Goal: Information Seeking & Learning: Learn about a topic

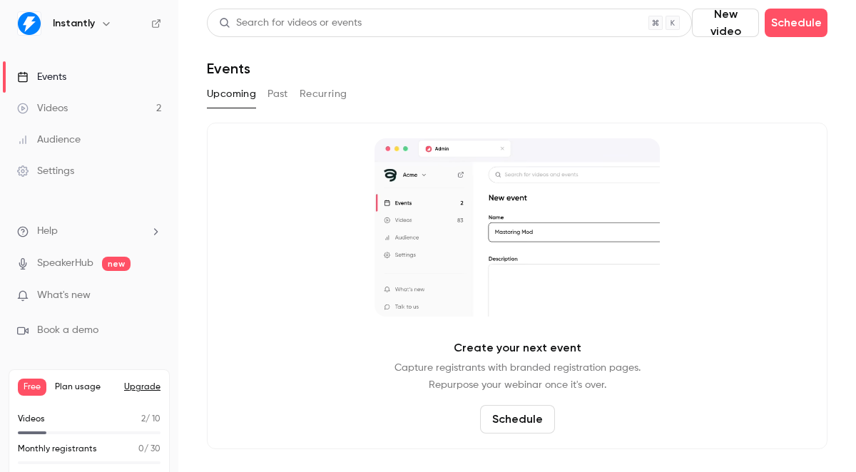
click at [68, 119] on link "Videos 2" at bounding box center [89, 108] width 178 height 31
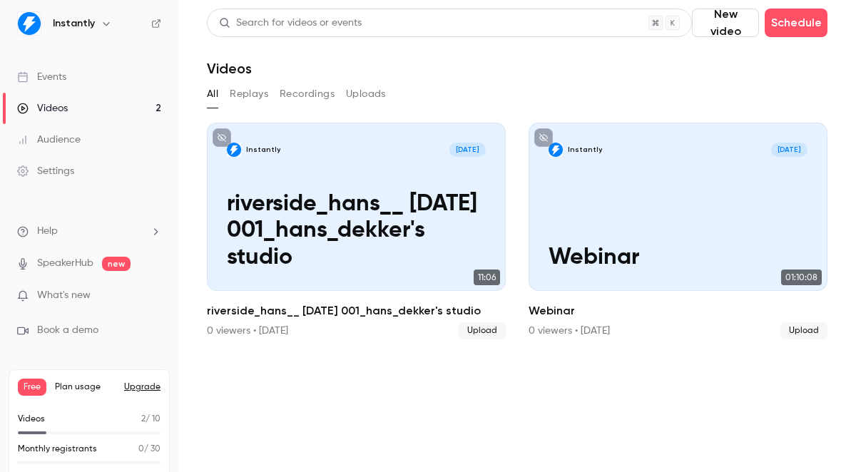
click at [714, 26] on button "New video" at bounding box center [725, 23] width 67 height 29
click at [732, 97] on div "Upload" at bounding box center [773, 99] width 108 height 14
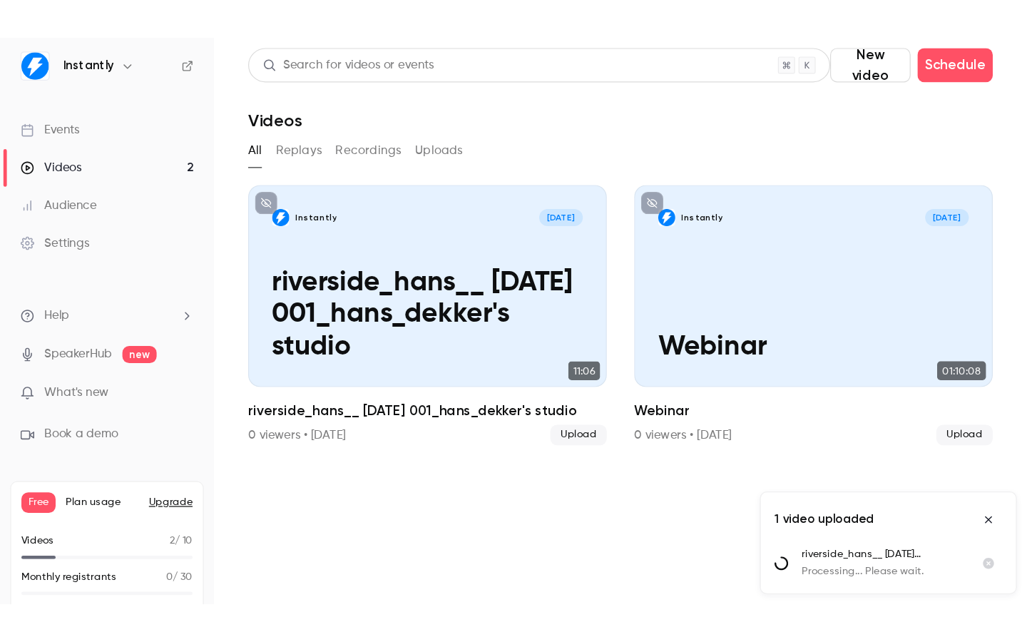
scroll to position [19, 0]
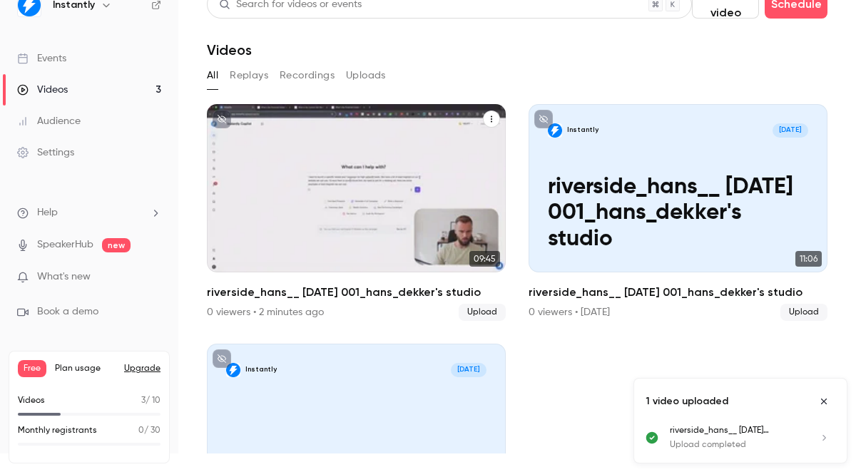
click at [354, 224] on p "riverside_hans__ [DATE] 001_hans_dekker's studio" at bounding box center [356, 214] width 260 height 78
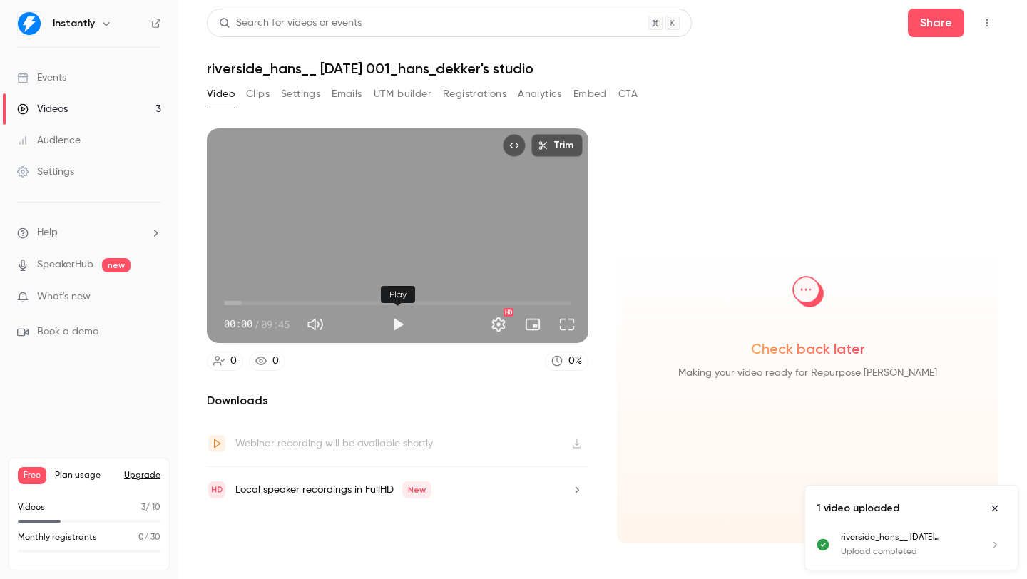
click at [398, 324] on button "Play" at bounding box center [398, 324] width 29 height 29
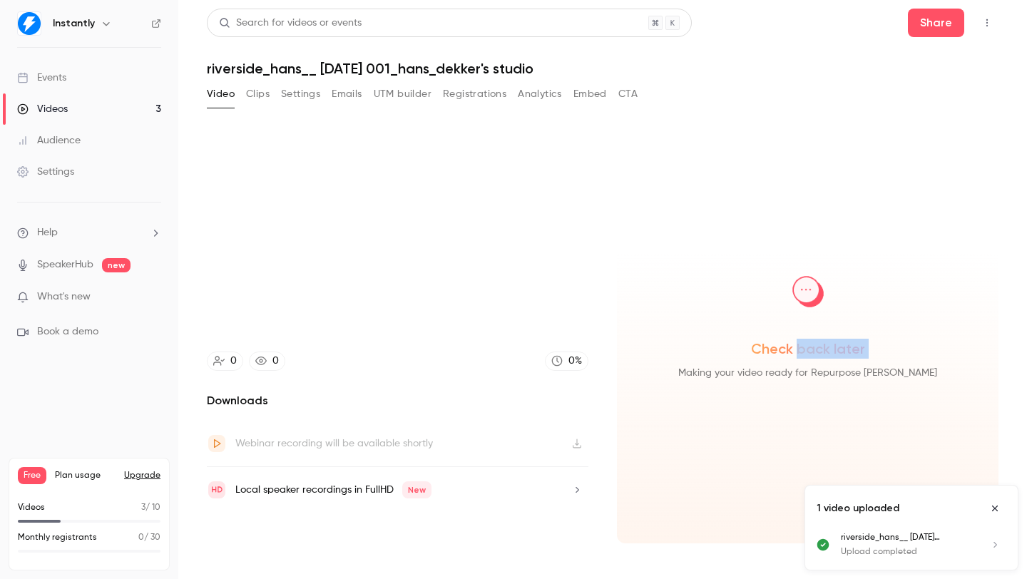
drag, startPoint x: 797, startPoint y: 357, endPoint x: 799, endPoint y: 365, distance: 8.0
click at [798, 363] on div "Check back later Making your video ready for Repurpose Ai" at bounding box center [807, 319] width 359 height 126
click at [799, 365] on span "Making your video ready for Repurpose [PERSON_NAME]" at bounding box center [807, 372] width 259 height 17
type input "***"
click at [260, 99] on button "Clips" at bounding box center [258, 94] width 24 height 23
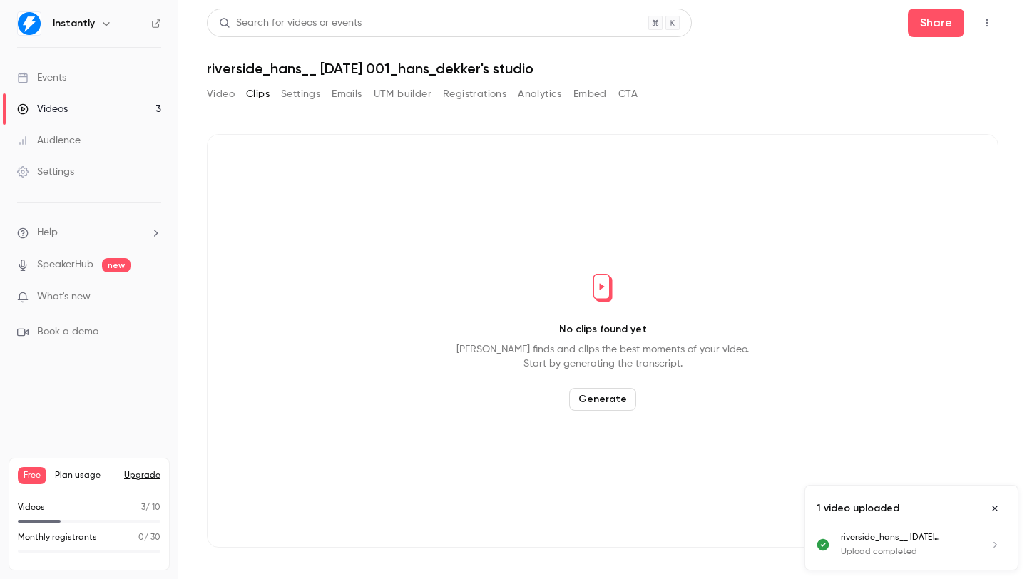
click at [229, 93] on button "Video" at bounding box center [221, 94] width 28 height 23
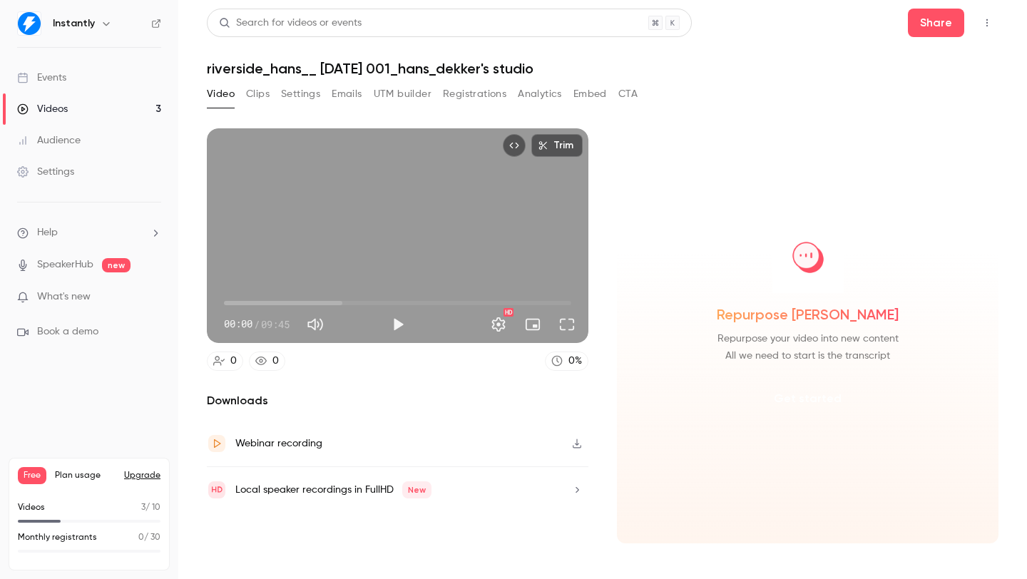
click at [802, 399] on button "Get started" at bounding box center [808, 399] width 92 height 34
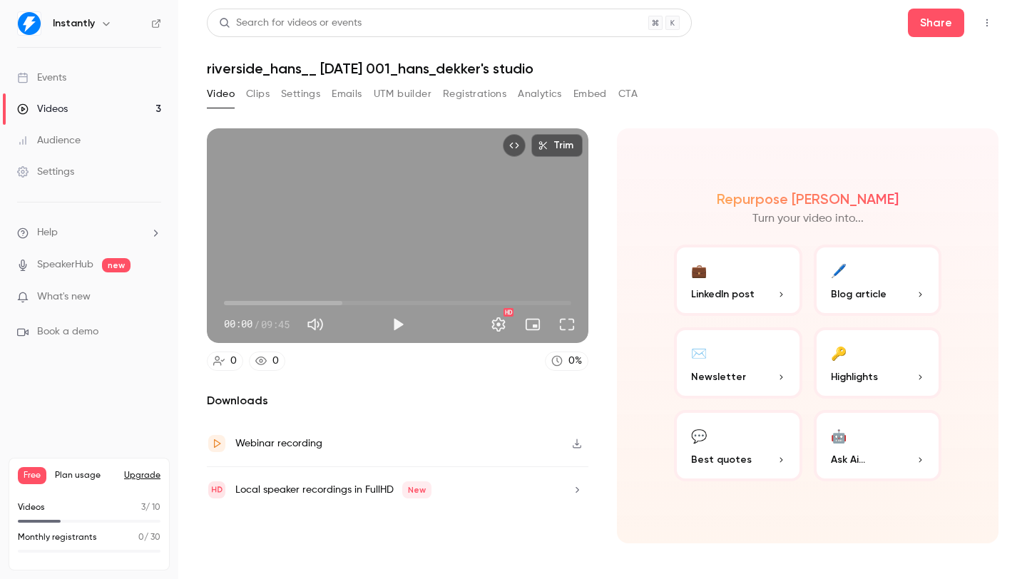
click at [771, 295] on p "LinkedIn post" at bounding box center [738, 294] width 94 height 15
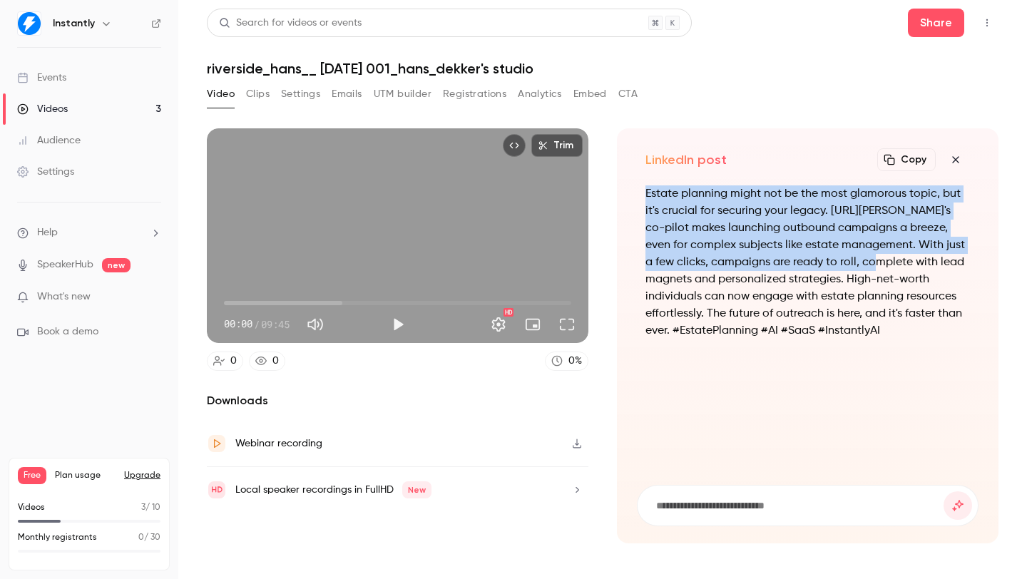
drag, startPoint x: 644, startPoint y: 188, endPoint x: 881, endPoint y: 270, distance: 251.5
click at [881, 270] on div "Estate planning might not be the most glamorous topic, but it's crucial for sec…" at bounding box center [808, 326] width 342 height 282
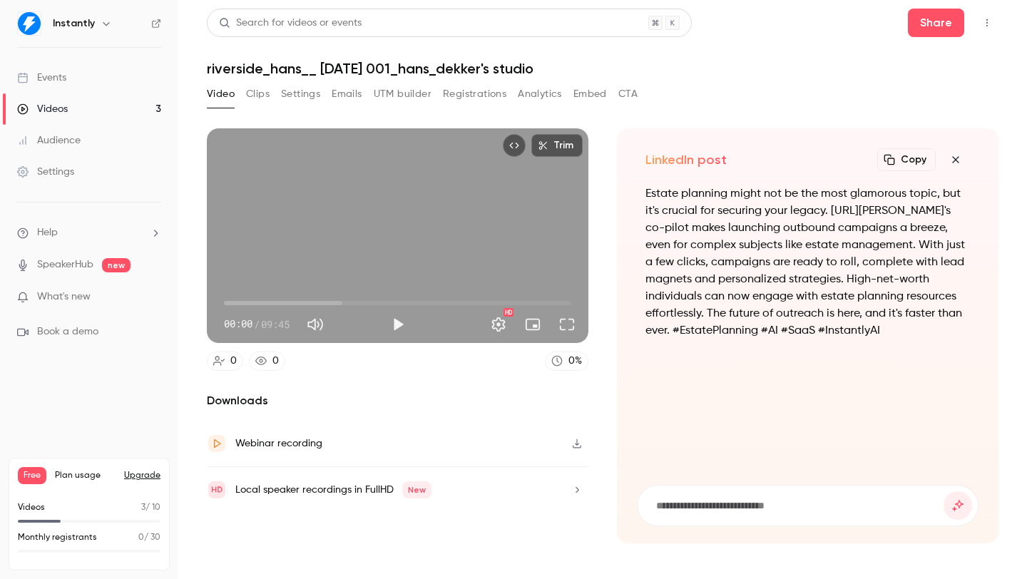
click at [882, 270] on p "Estate planning might not be the most glamorous topic, but it's crucial for sec…" at bounding box center [807, 262] width 324 height 154
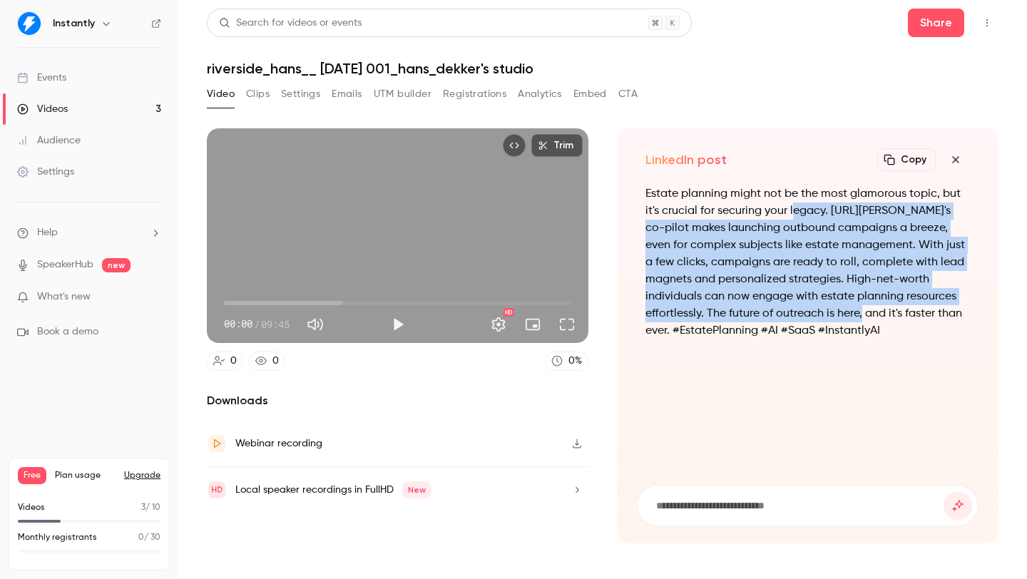
drag, startPoint x: 792, startPoint y: 213, endPoint x: 891, endPoint y: 317, distance: 144.8
click at [891, 317] on p "Estate planning might not be the most glamorous topic, but it's crucial for sec…" at bounding box center [807, 262] width 324 height 154
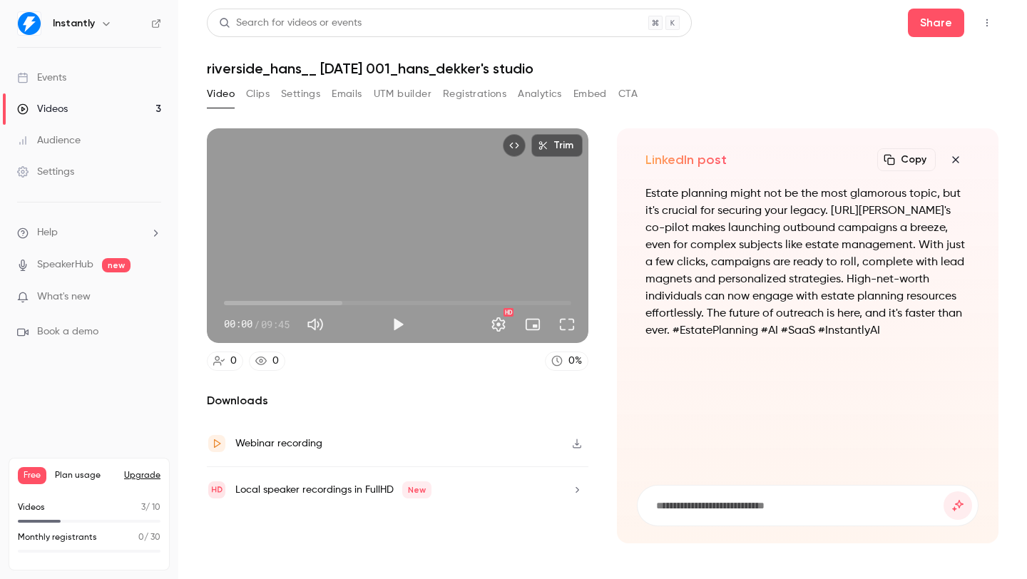
click at [893, 319] on p "Estate planning might not be the most glamorous topic, but it's crucial for sec…" at bounding box center [807, 262] width 324 height 154
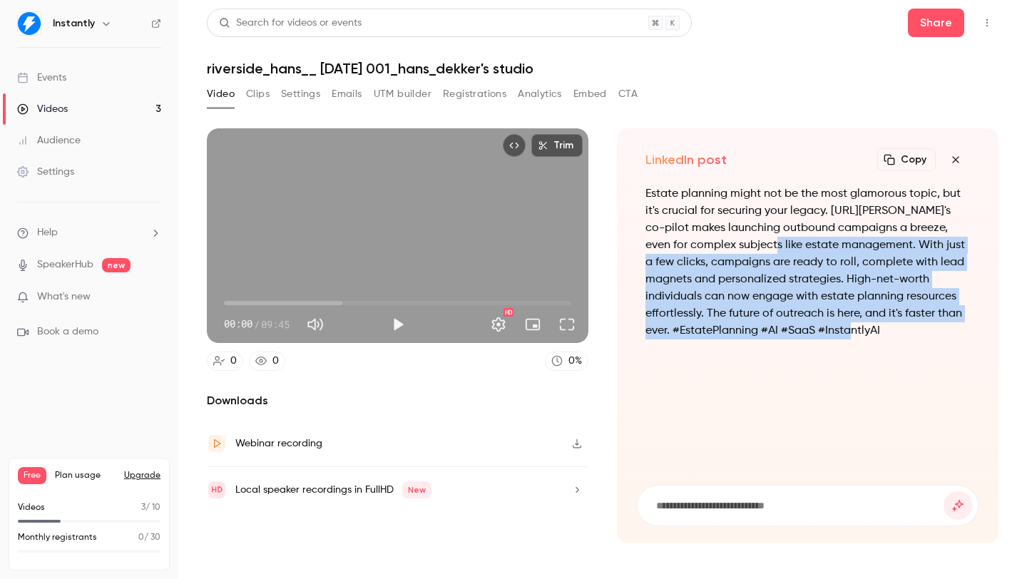
drag, startPoint x: 891, startPoint y: 331, endPoint x: 724, endPoint y: 218, distance: 201.4
click at [747, 237] on p "Estate planning might not be the most glamorous topic, but it's crucial for sec…" at bounding box center [807, 262] width 324 height 154
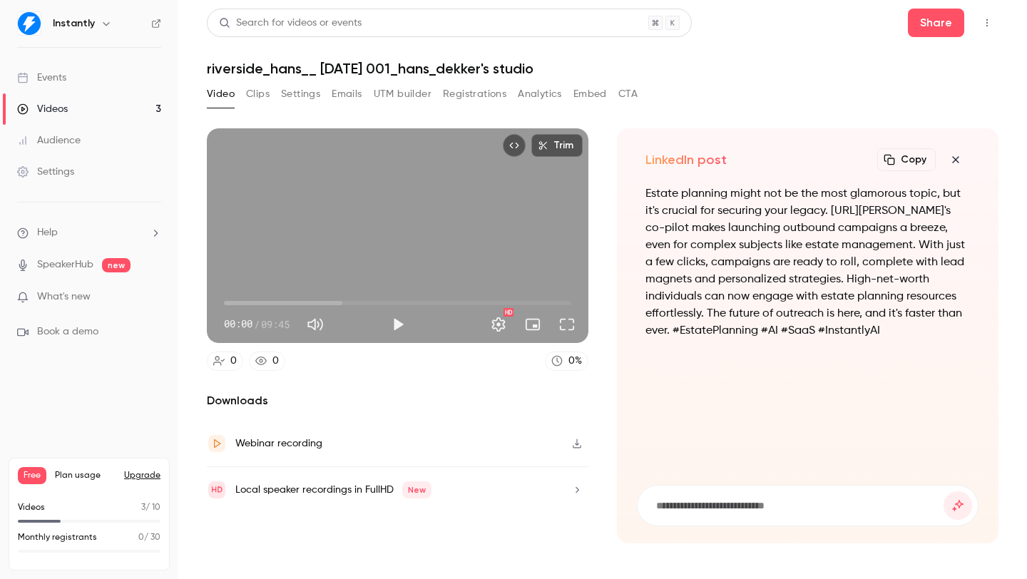
click at [722, 215] on p "Estate planning might not be the most glamorous topic, but it's crucial for sec…" at bounding box center [807, 262] width 324 height 154
click at [957, 160] on icon "button" at bounding box center [955, 159] width 6 height 6
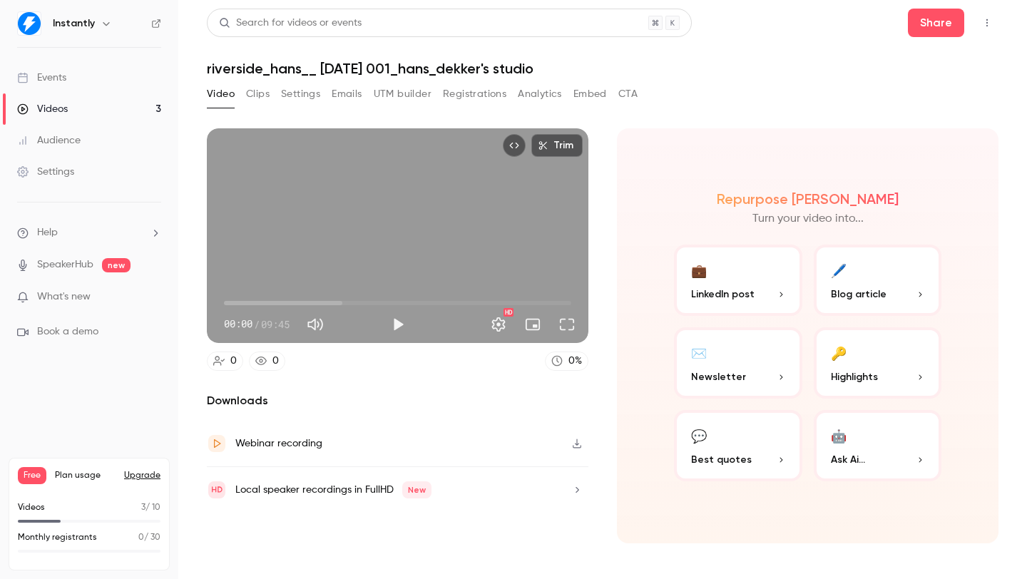
click at [889, 294] on p "Blog article" at bounding box center [878, 294] width 94 height 15
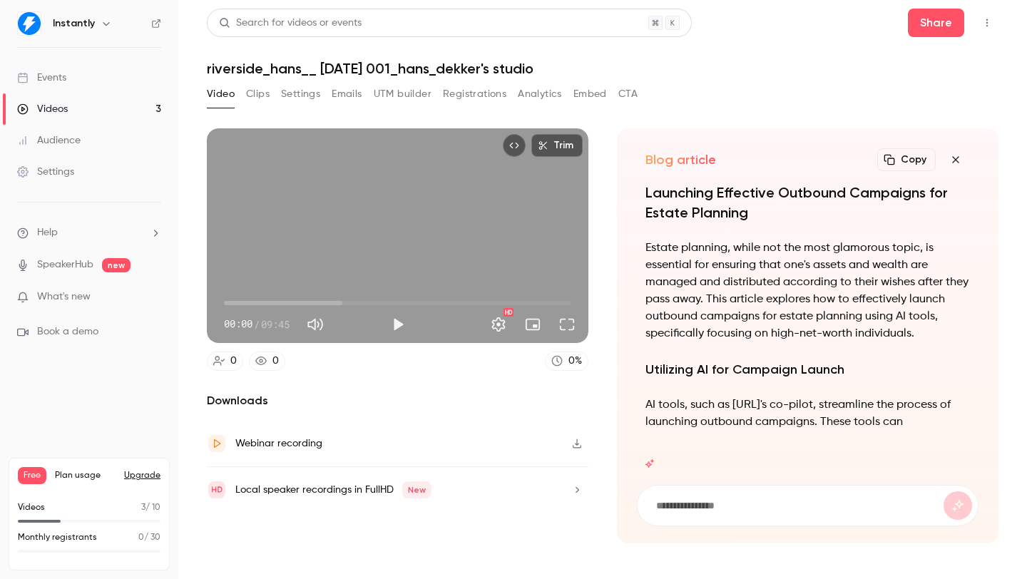
click at [782, 298] on div "Launching Effective Outbound Campaigns for Estate Planning Estate planning, whi…" at bounding box center [808, 326] width 342 height 282
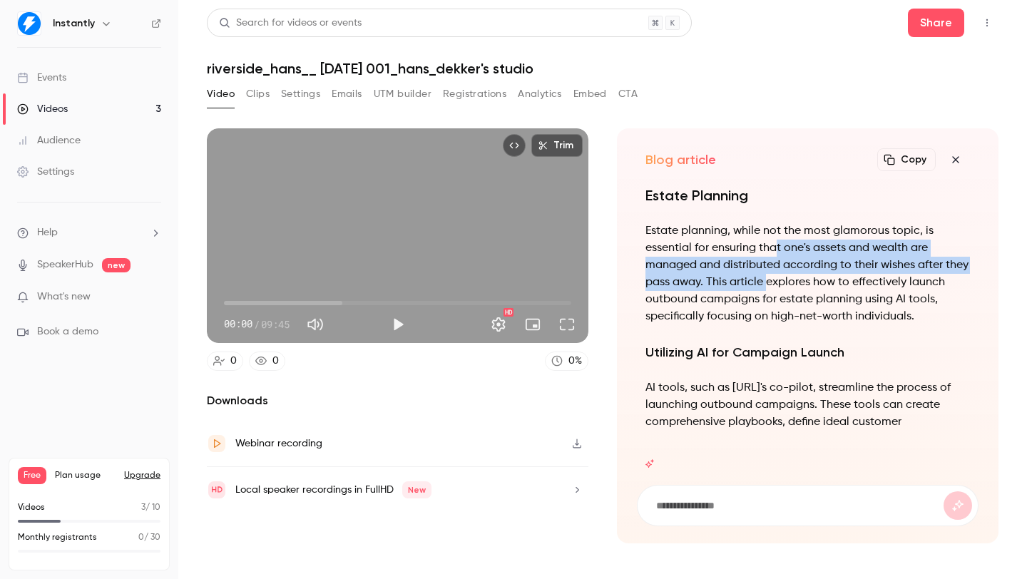
drag, startPoint x: 643, startPoint y: 193, endPoint x: 797, endPoint y: 289, distance: 181.7
click at [796, 287] on p "Estate planning, while not the most glamorous topic, is essential for ensuring …" at bounding box center [807, 274] width 324 height 103
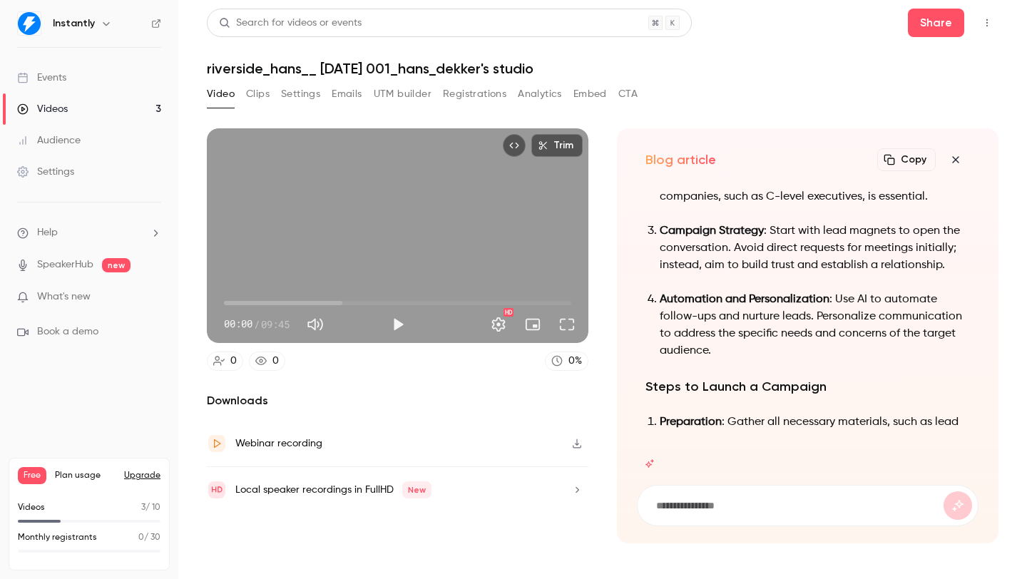
click at [956, 161] on icon "button" at bounding box center [955, 159] width 17 height 11
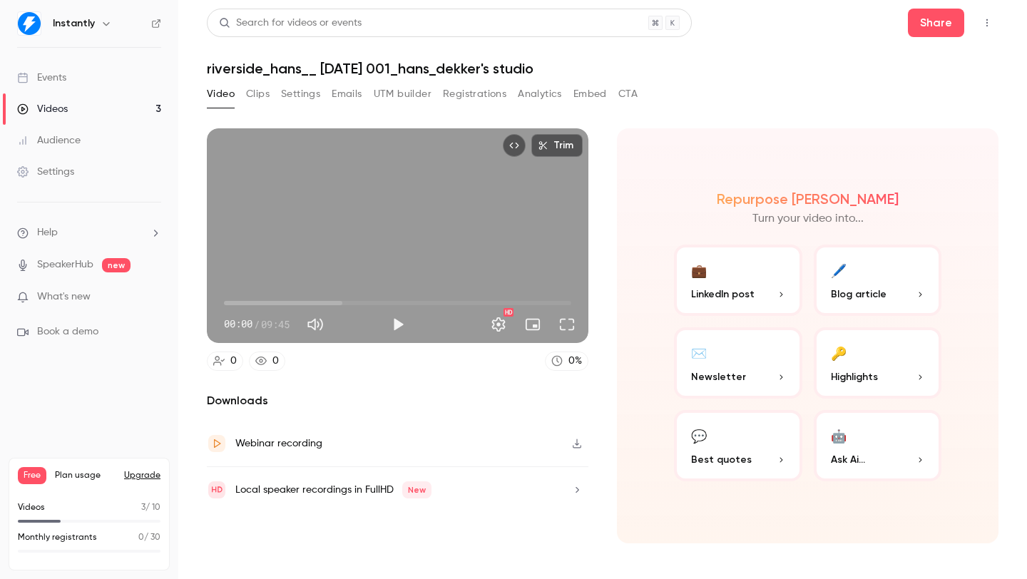
click at [889, 374] on p "Highlights" at bounding box center [878, 376] width 94 height 15
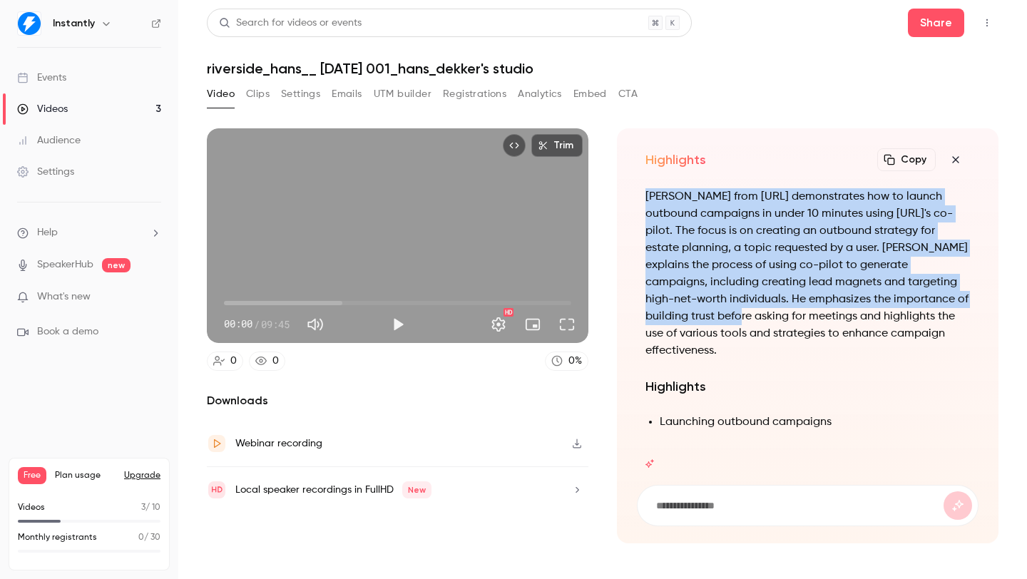
drag, startPoint x: 645, startPoint y: 224, endPoint x: 777, endPoint y: 325, distance: 166.9
click at [763, 311] on div "Summary [PERSON_NAME] from [URL] demonstrates how to launch outbound campaigns …" at bounding box center [808, 326] width 342 height 282
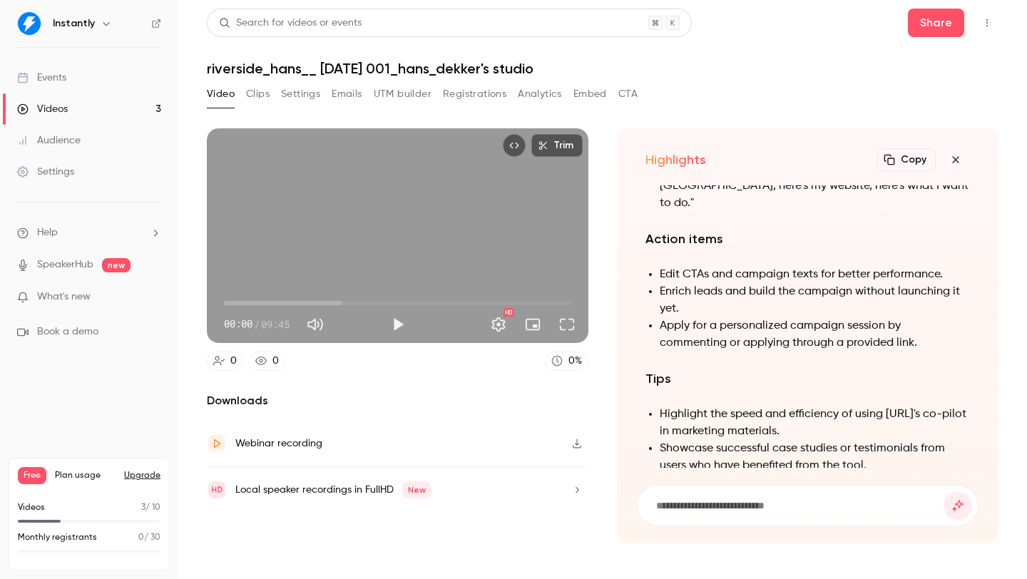
scroll to position [-69, 0]
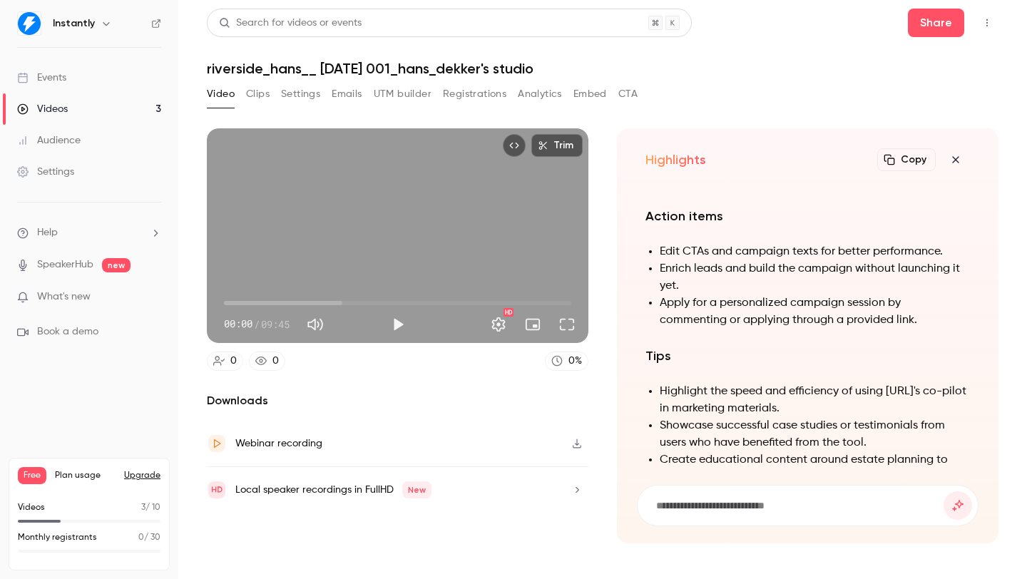
drag, startPoint x: 764, startPoint y: 305, endPoint x: 888, endPoint y: 418, distance: 168.1
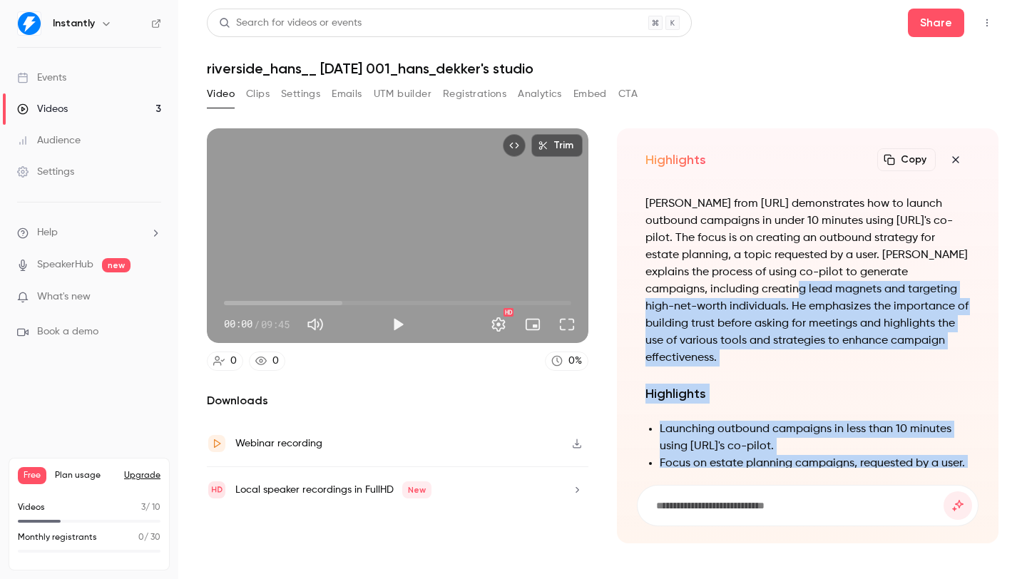
scroll to position [-690, 0]
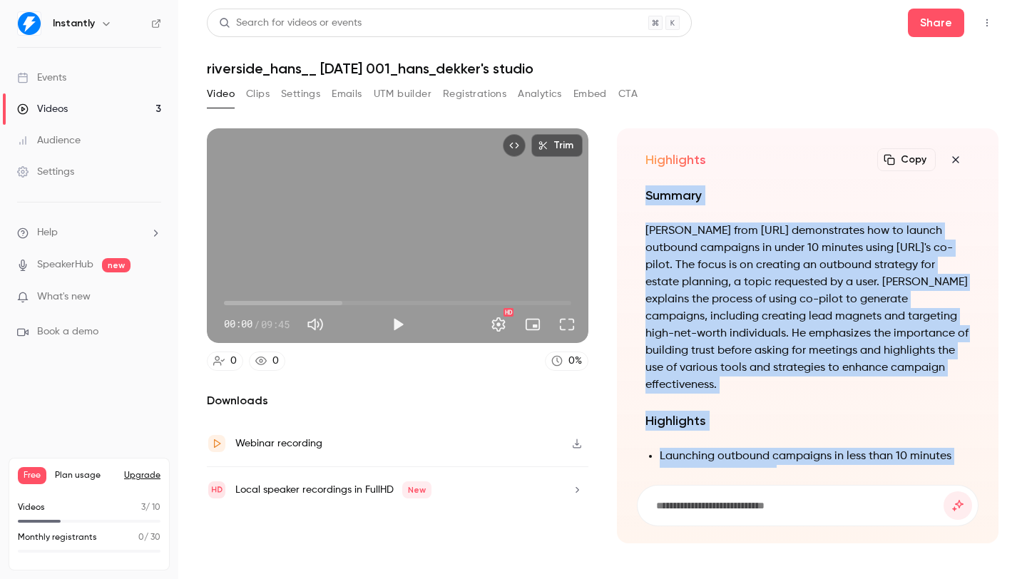
drag, startPoint x: 870, startPoint y: 444, endPoint x: 639, endPoint y: 203, distance: 333.9
click at [639, 203] on div "Summary [PERSON_NAME] from [URL] demonstrates how to launch outbound campaigns …" at bounding box center [808, 326] width 342 height 282
copy div "Summary [PERSON_NAME] from [URL] demonstrates how to launch outbound campaigns …"
click at [787, 284] on p "[PERSON_NAME] from [URL] demonstrates how to launch outbound campaigns in under…" at bounding box center [807, 308] width 324 height 171
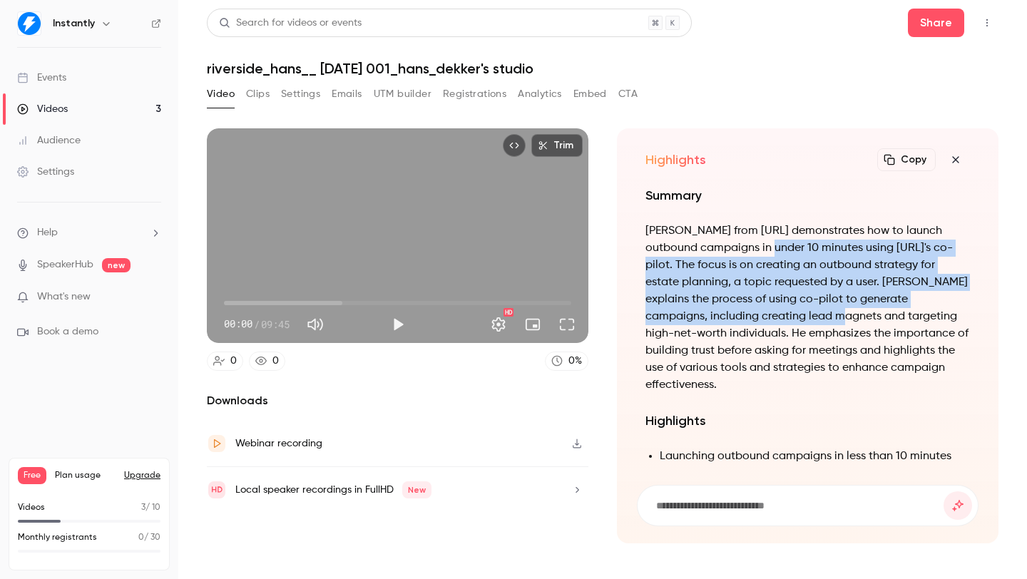
drag, startPoint x: 789, startPoint y: 256, endPoint x: 808, endPoint y: 312, distance: 59.3
click at [807, 312] on p "[PERSON_NAME] from [URL] demonstrates how to launch outbound campaigns in under…" at bounding box center [807, 308] width 324 height 171
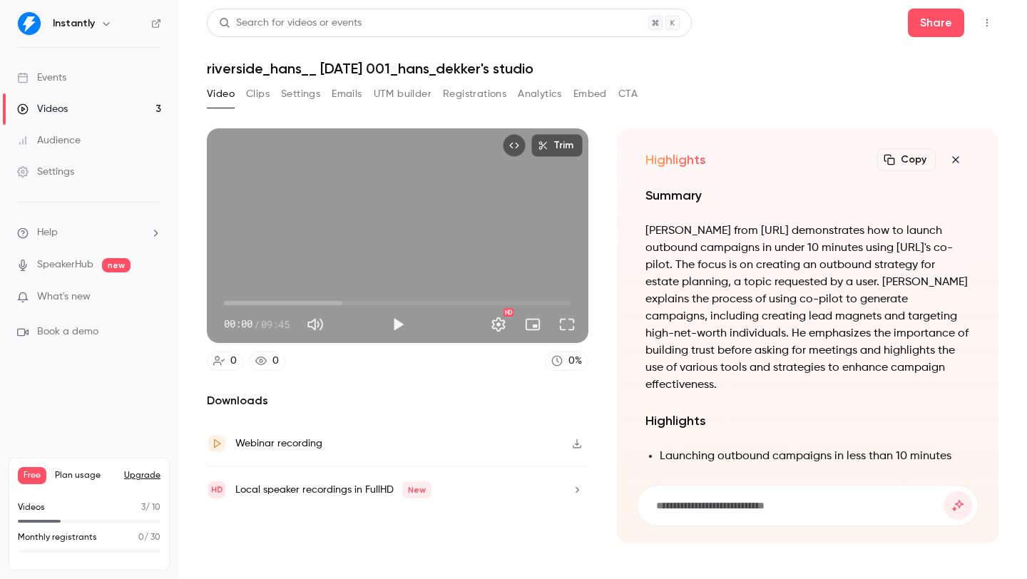
click at [777, 331] on p "[PERSON_NAME] from [URL] demonstrates how to launch outbound campaigns in under…" at bounding box center [807, 308] width 324 height 171
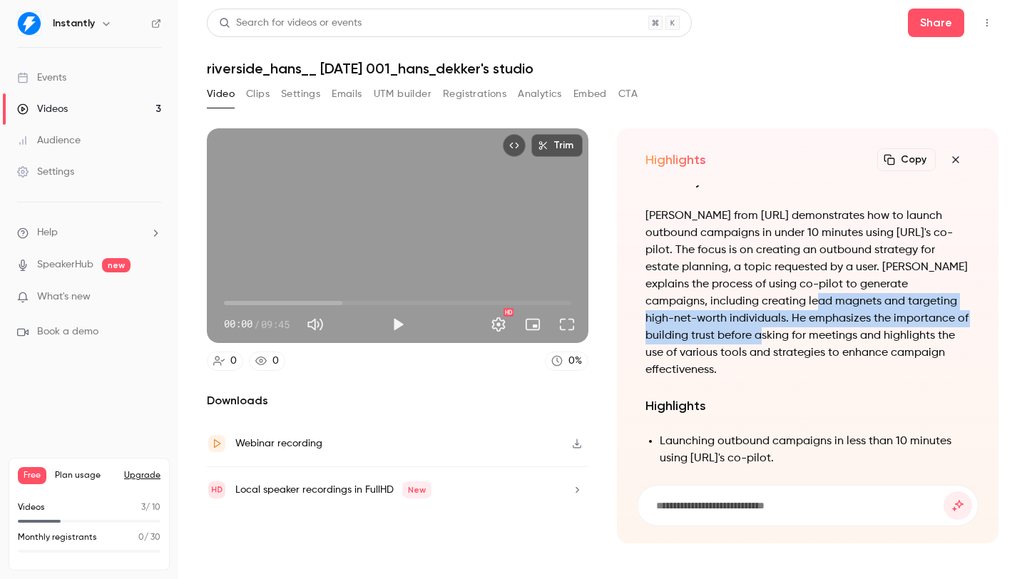
drag, startPoint x: 779, startPoint y: 307, endPoint x: 777, endPoint y: 334, distance: 27.8
click at [777, 333] on p "[PERSON_NAME] from [URL] demonstrates how to launch outbound campaigns in under…" at bounding box center [807, 293] width 324 height 171
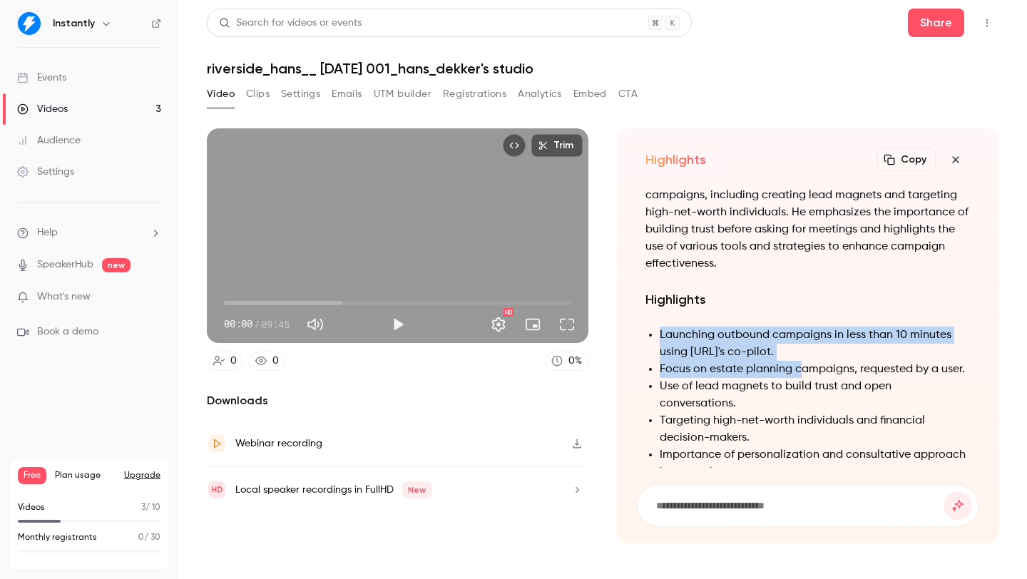
drag, startPoint x: 777, startPoint y: 325, endPoint x: 807, endPoint y: 377, distance: 60.1
click at [805, 375] on div "Summary [PERSON_NAME] from [URL] demonstrates how to launch outbound campaigns …" at bounding box center [807, 550] width 324 height 973
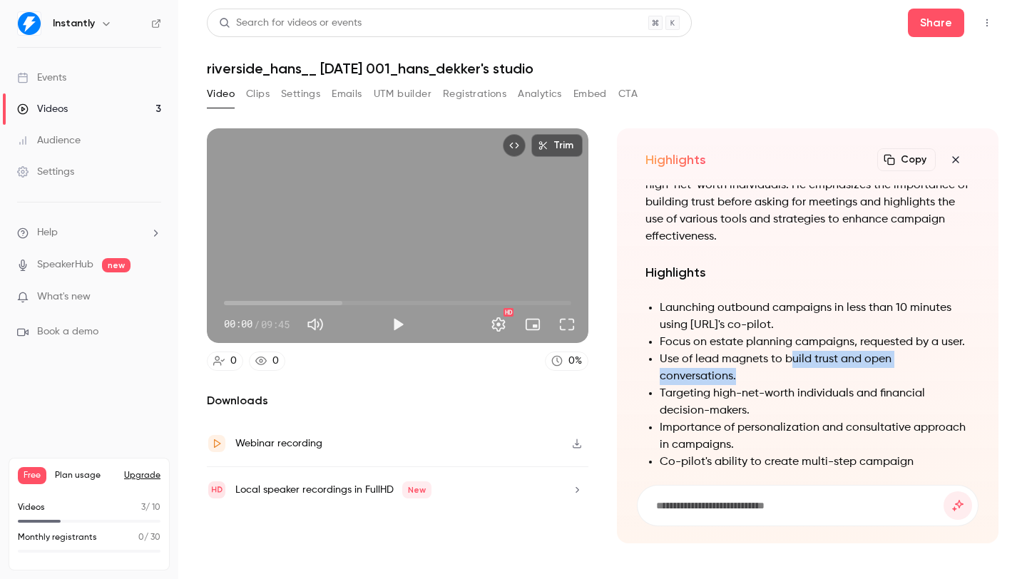
click at [790, 384] on li "Use of lead magnets to build trust and open conversations." at bounding box center [815, 368] width 310 height 34
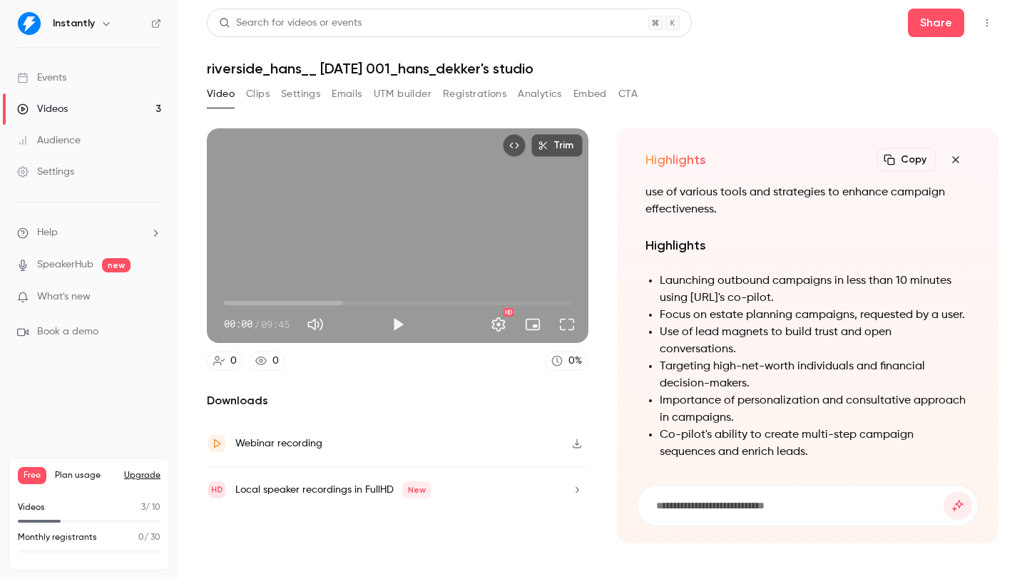
drag, startPoint x: 772, startPoint y: 364, endPoint x: 769, endPoint y: 352, distance: 12.6
click at [772, 358] on li "Use of lead magnets to build trust and open conversations." at bounding box center [815, 341] width 310 height 34
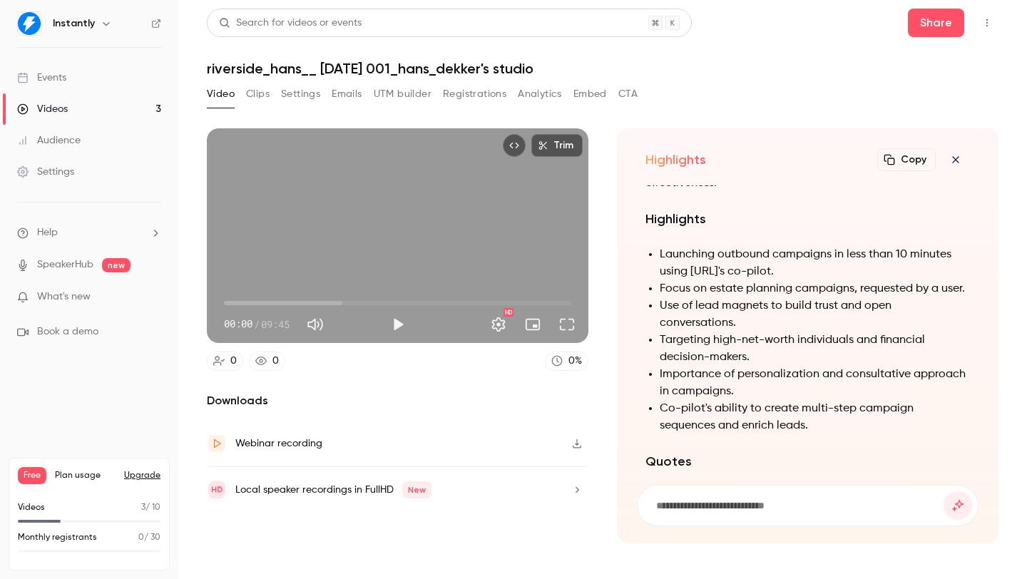
scroll to position [-408, 0]
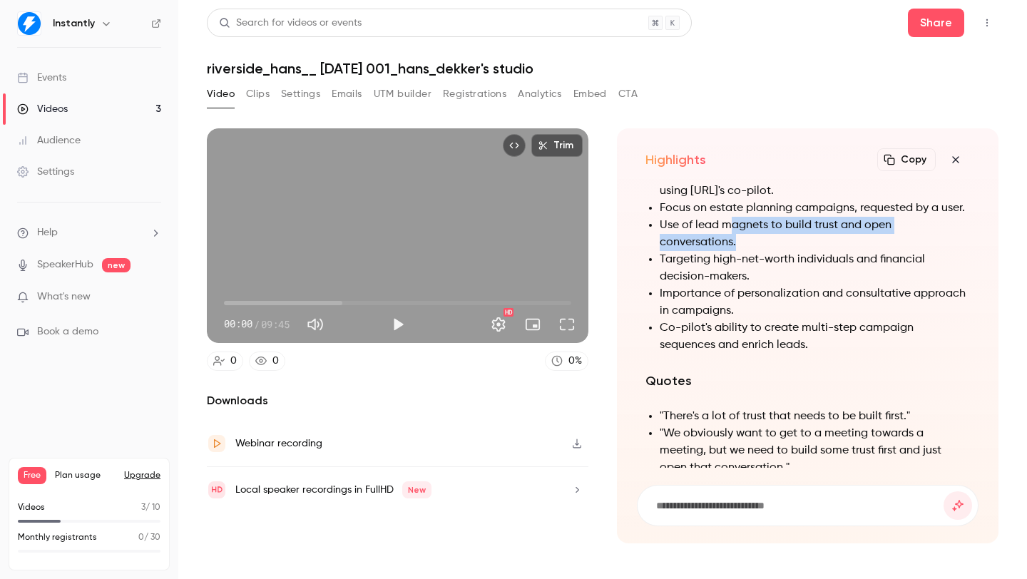
drag, startPoint x: 732, startPoint y: 248, endPoint x: 754, endPoint y: 283, distance: 41.0
click at [753, 281] on ul "Launching outbound campaigns in less than 10 minutes using [URL]'s co-pilot. Fo…" at bounding box center [807, 259] width 324 height 188
click at [755, 284] on li "Targeting high-net-worth individuals and financial decision-makers." at bounding box center [815, 268] width 310 height 34
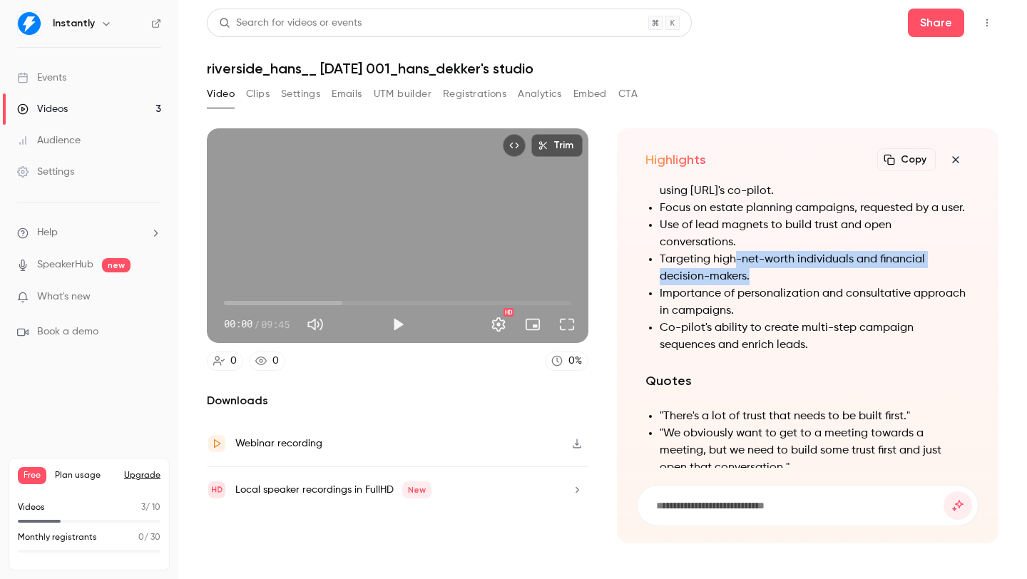
drag, startPoint x: 733, startPoint y: 280, endPoint x: 758, endPoint y: 300, distance: 31.5
click at [757, 285] on li "Targeting high-net-worth individuals and financial decision-makers." at bounding box center [815, 268] width 310 height 34
click at [759, 285] on li "Targeting high-net-worth individuals and financial decision-makers." at bounding box center [815, 268] width 310 height 34
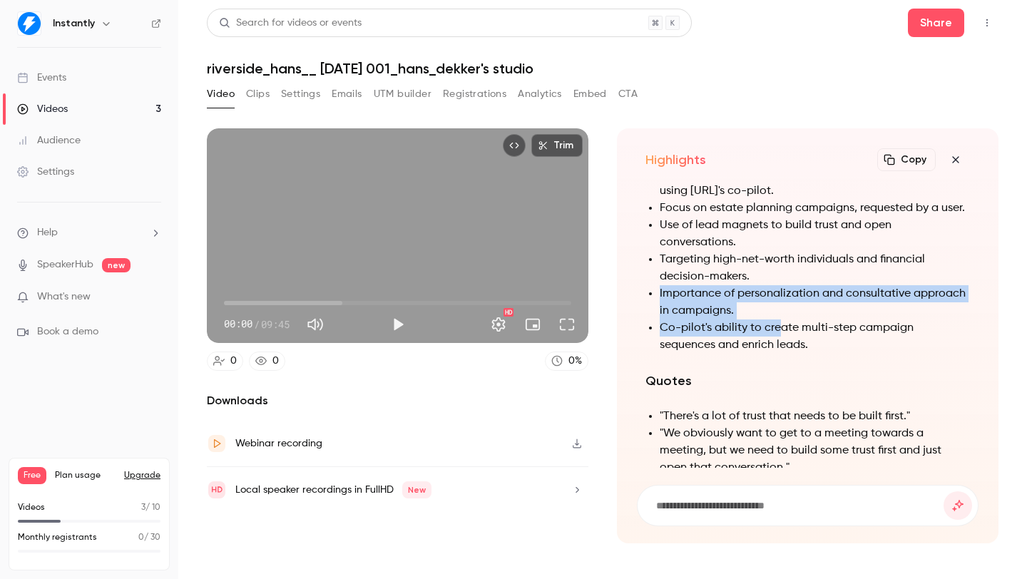
drag, startPoint x: 757, startPoint y: 302, endPoint x: 787, endPoint y: 355, distance: 61.0
click at [787, 354] on ul "Launching outbound campaigns in less than 10 minutes using [URL]'s co-pilot. Fo…" at bounding box center [807, 259] width 324 height 188
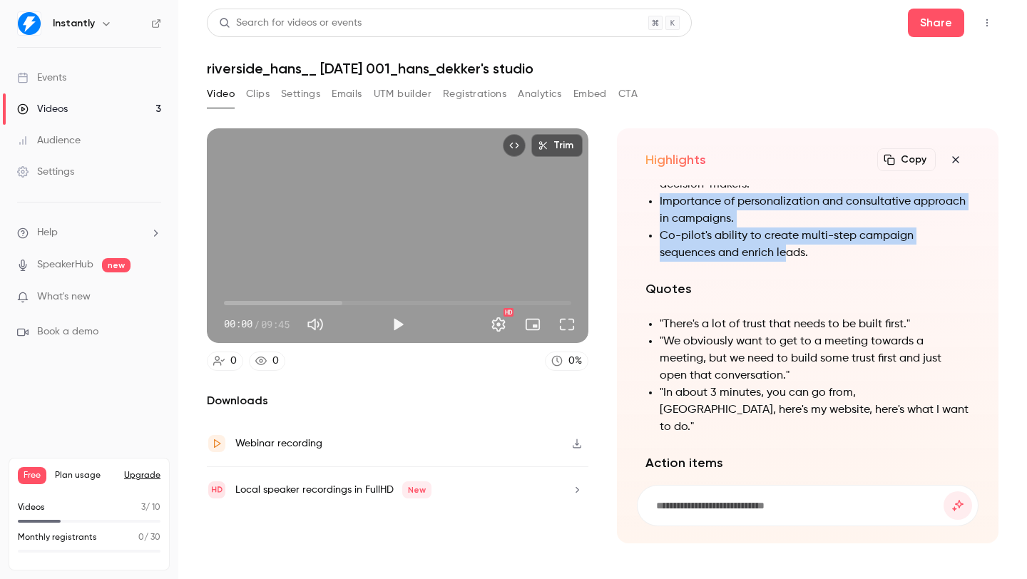
scroll to position [-303, 0]
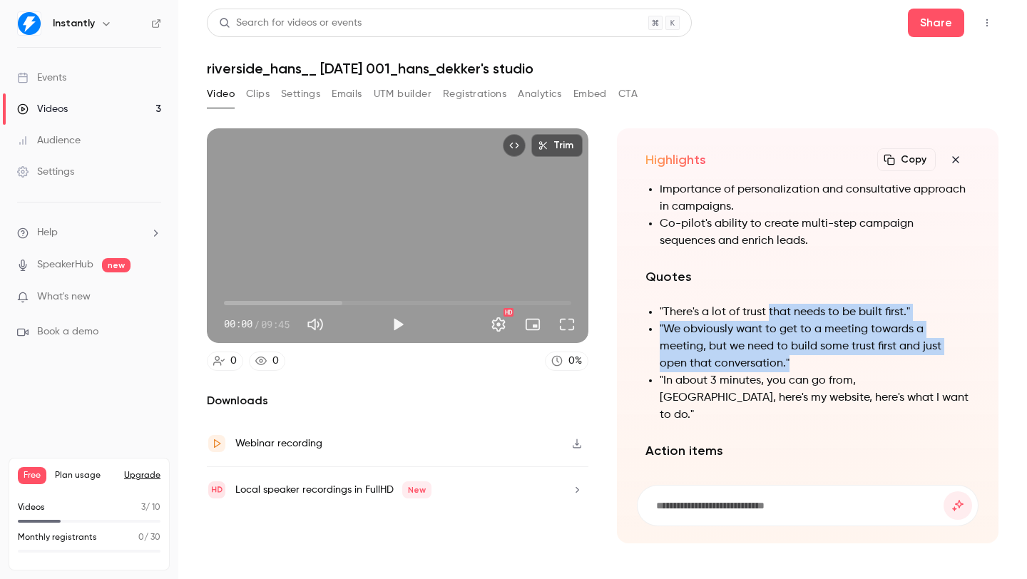
drag, startPoint x: 772, startPoint y: 334, endPoint x: 817, endPoint y: 384, distance: 67.6
click at [817, 384] on ul ""There's a lot of trust that needs to be built first." "We obviously want to ge…" at bounding box center [807, 364] width 324 height 120
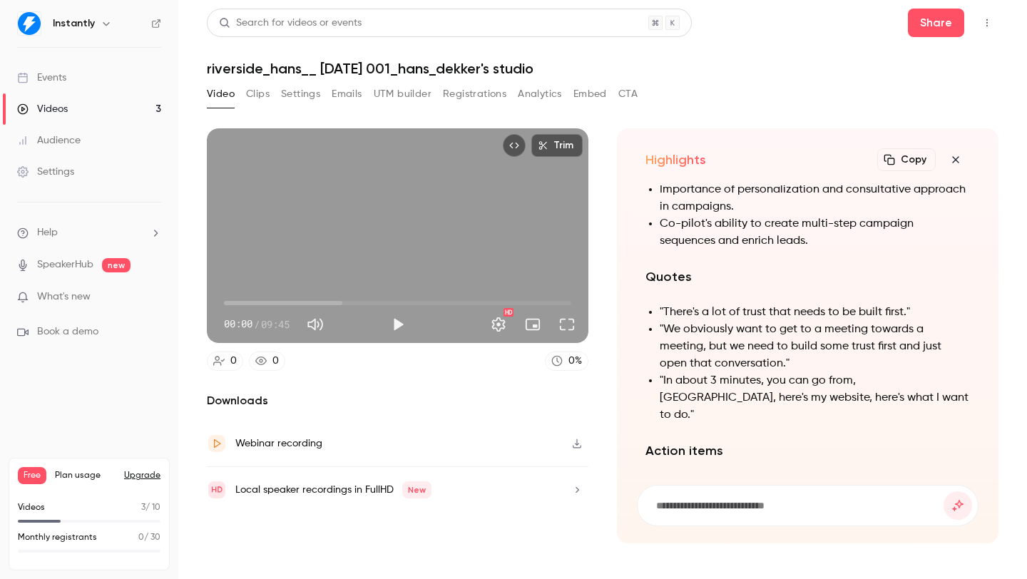
click at [819, 372] on li ""We obviously want to get to a meeting towards a meeting, but we need to build …" at bounding box center [815, 346] width 310 height 51
drag, startPoint x: 789, startPoint y: 339, endPoint x: 809, endPoint y: 376, distance: 41.8
click at [809, 372] on li ""We obviously want to get to a meeting towards a meeting, but we need to build …" at bounding box center [815, 346] width 310 height 51
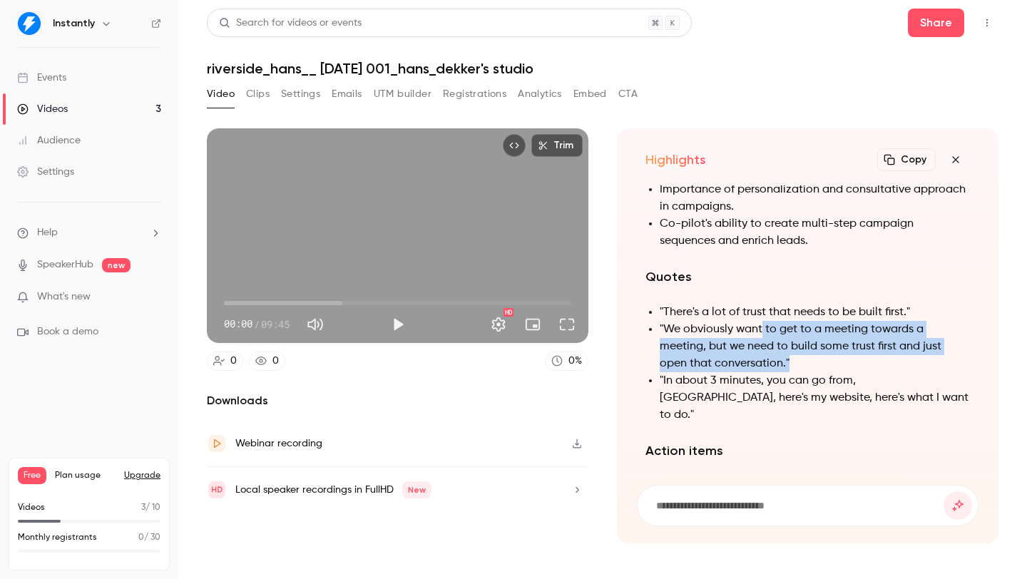
drag, startPoint x: 809, startPoint y: 376, endPoint x: 762, endPoint y: 349, distance: 54.9
click at [762, 350] on li ""We obviously want to get to a meeting towards a meeting, but we need to build …" at bounding box center [815, 346] width 310 height 51
drag, startPoint x: 756, startPoint y: 344, endPoint x: 807, endPoint y: 377, distance: 60.7
click at [801, 372] on li ""We obviously want to get to a meeting towards a meeting, but we need to build …" at bounding box center [815, 346] width 310 height 51
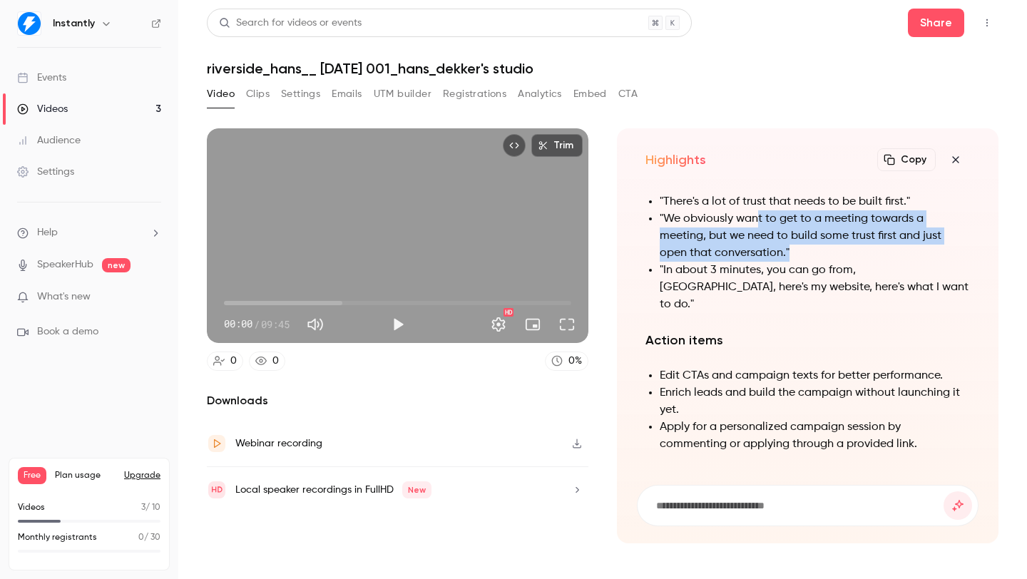
scroll to position [-88, 0]
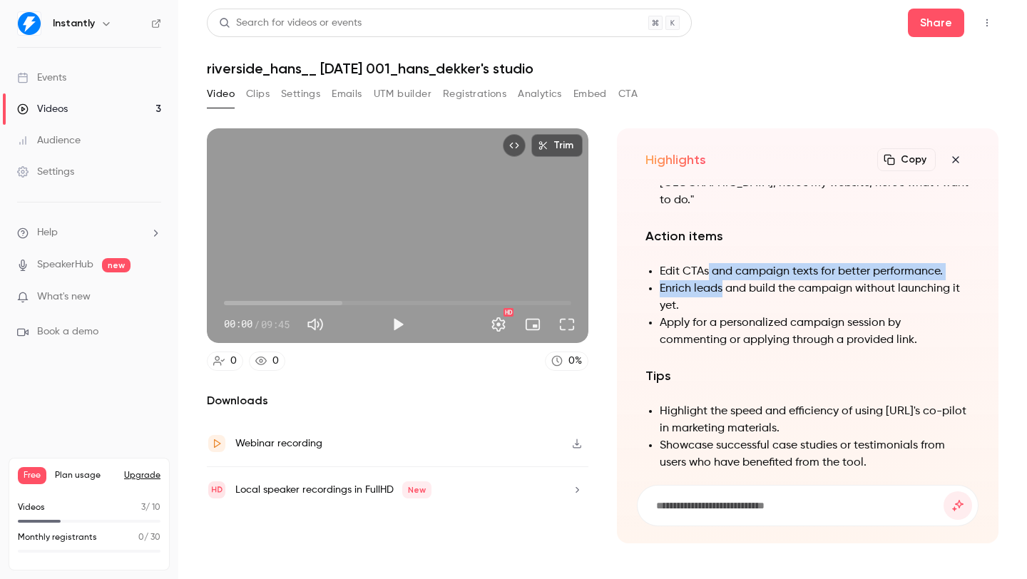
drag, startPoint x: 708, startPoint y: 279, endPoint x: 750, endPoint y: 331, distance: 66.9
click at [739, 316] on ul "Edit CTAs and campaign texts for better performance. [PERSON_NAME] leads and bu…" at bounding box center [807, 306] width 324 height 86
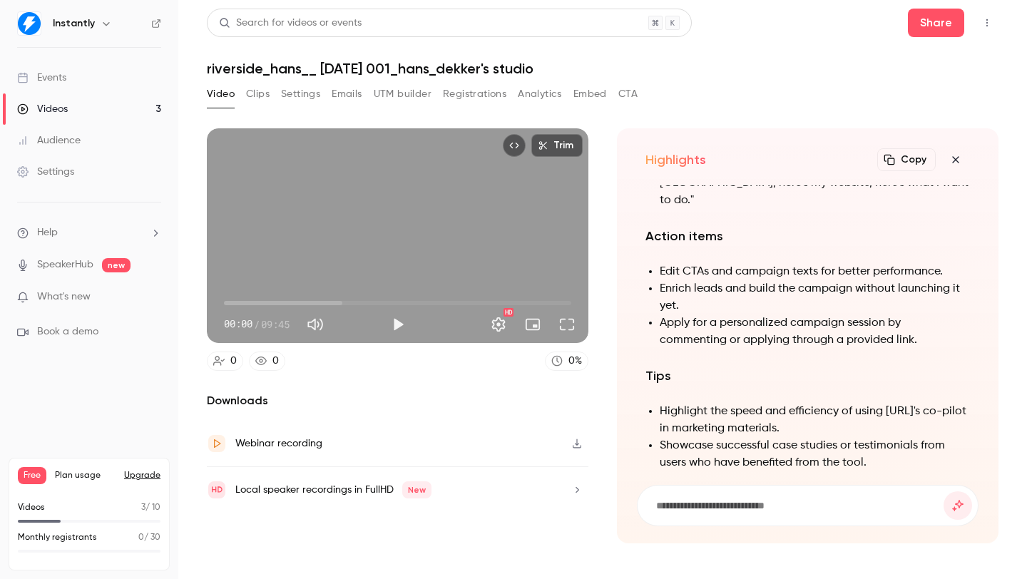
click at [750, 331] on li "Apply for a personalized campaign session by commenting or applying through a p…" at bounding box center [815, 332] width 310 height 34
drag, startPoint x: 755, startPoint y: 282, endPoint x: 768, endPoint y: 331, distance: 50.2
click at [763, 318] on ul "Edit CTAs and campaign texts for better performance. [PERSON_NAME] leads and bu…" at bounding box center [807, 306] width 324 height 86
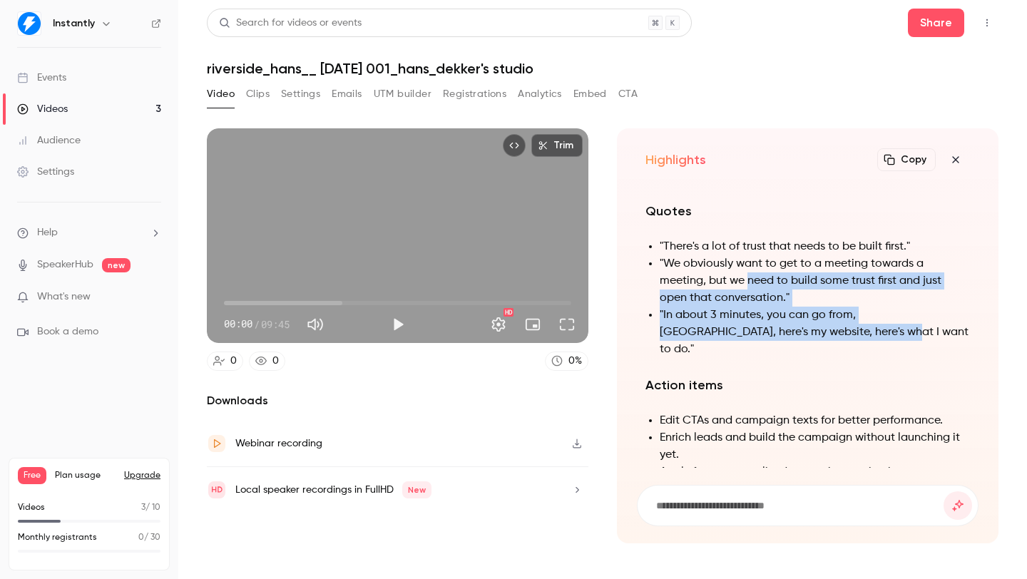
drag, startPoint x: 746, startPoint y: 291, endPoint x: 834, endPoint y: 342, distance: 102.3
click at [831, 341] on ul ""There's a lot of trust that needs to be built first." "We obviously want to ge…" at bounding box center [807, 298] width 324 height 120
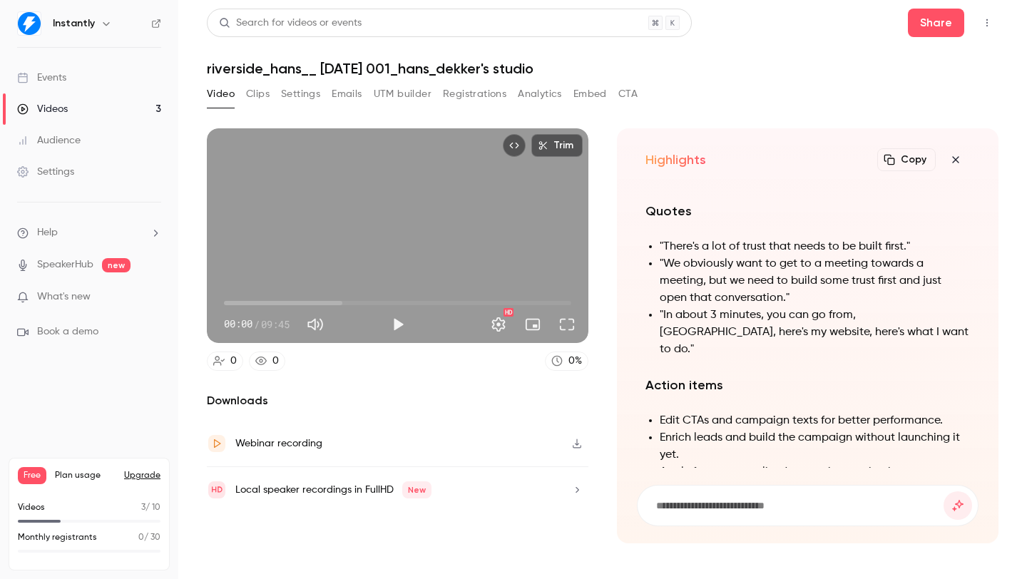
click at [834, 342] on li ""In about 3 minutes, you can go from, [GEOGRAPHIC_DATA], here's my website, her…" at bounding box center [815, 332] width 310 height 51
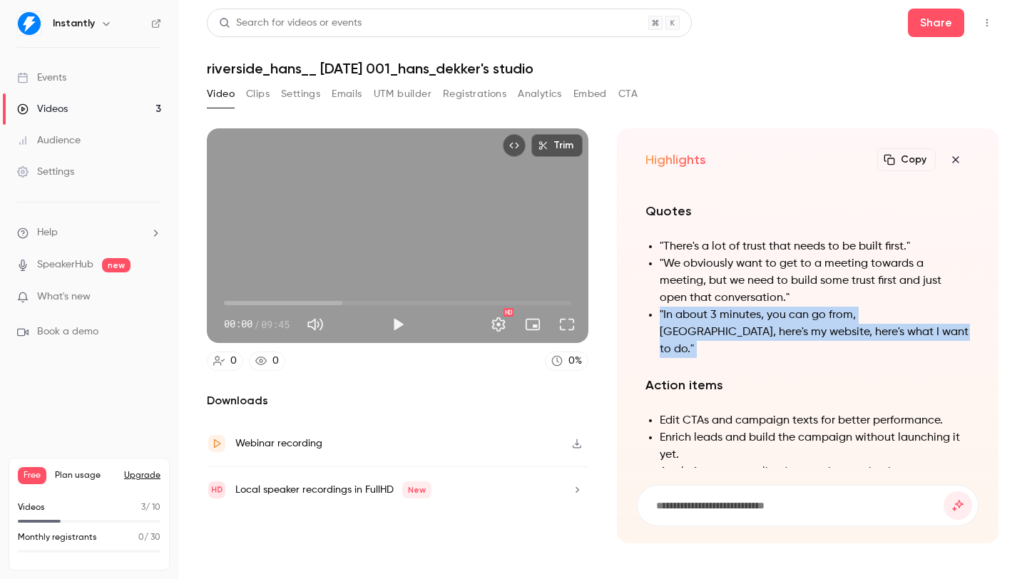
drag, startPoint x: 834, startPoint y: 342, endPoint x: 777, endPoint y: 305, distance: 68.4
click at [789, 314] on ul ""There's a lot of trust that needs to be built first." "We obviously want to ge…" at bounding box center [807, 298] width 324 height 120
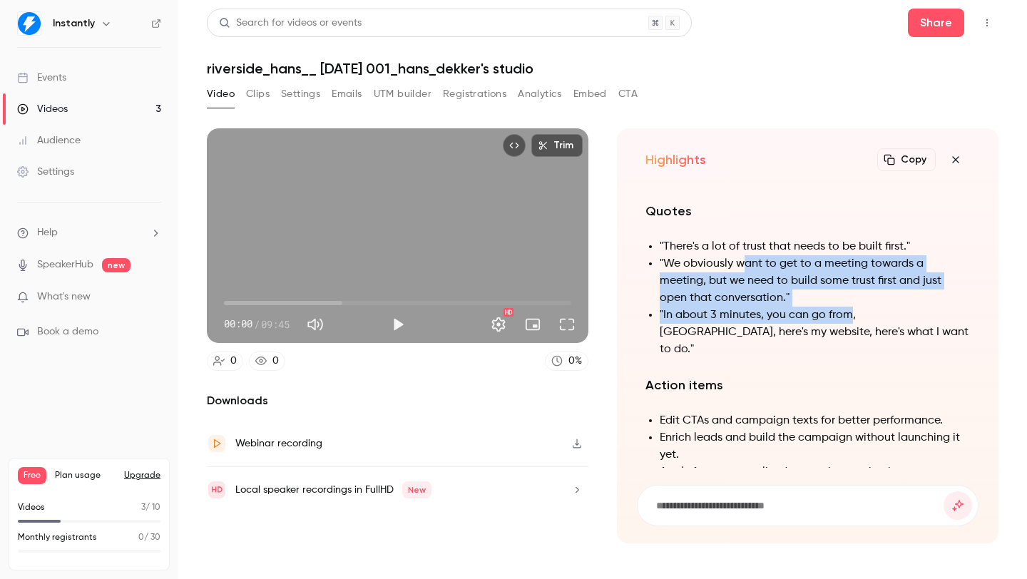
drag, startPoint x: 742, startPoint y: 275, endPoint x: 854, endPoint y: 333, distance: 126.0
click at [852, 333] on ul ""There's a lot of trust that needs to be built first." "We obviously want to ge…" at bounding box center [807, 298] width 324 height 120
click at [854, 333] on li ""In about 3 minutes, you can go from, [GEOGRAPHIC_DATA], here's my website, her…" at bounding box center [815, 332] width 310 height 51
